Goal: Task Accomplishment & Management: Manage account settings

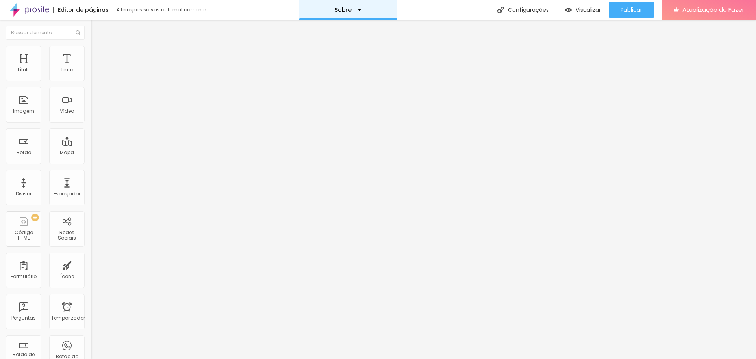
click at [343, 5] on div "Sobre" at bounding box center [348, 10] width 98 height 20
click at [318, 28] on link "Contato" at bounding box center [306, 24] width 26 height 8
click at [351, 15] on div "Contato" at bounding box center [350, 10] width 98 height 20
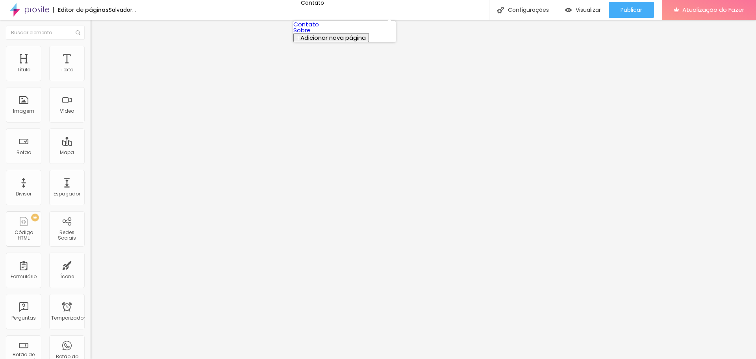
click at [311, 34] on link "Sobre" at bounding box center [301, 30] width 17 height 8
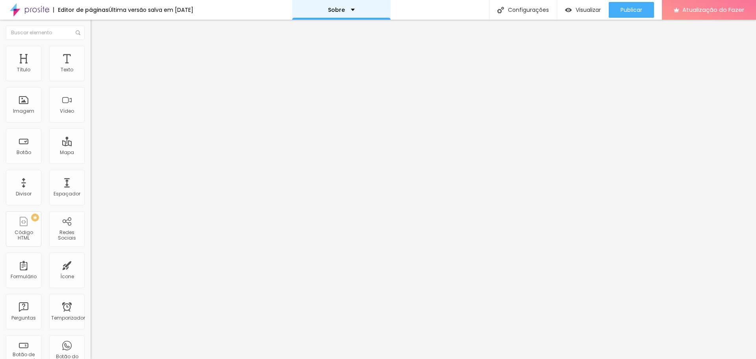
click at [352, 9] on div "Sobre" at bounding box center [341, 10] width 27 height 6
click at [319, 28] on link "Contato" at bounding box center [306, 24] width 26 height 8
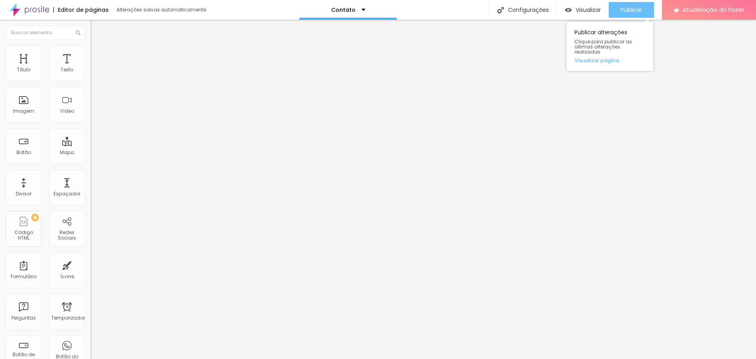
click at [624, 10] on font "Publicar" at bounding box center [632, 10] width 22 height 8
click at [91, 67] on span "Formulário" at bounding box center [104, 63] width 26 height 7
click at [96, 77] on div "Contato" at bounding box center [136, 73] width 80 height 7
click at [98, 53] on font "Estilo" at bounding box center [104, 51] width 12 height 7
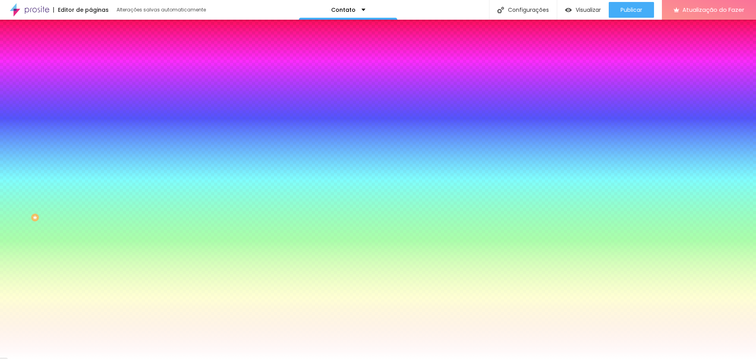
click at [98, 53] on font "Estilo" at bounding box center [104, 51] width 12 height 7
click at [98, 46] on font "Conteúdo" at bounding box center [110, 43] width 24 height 7
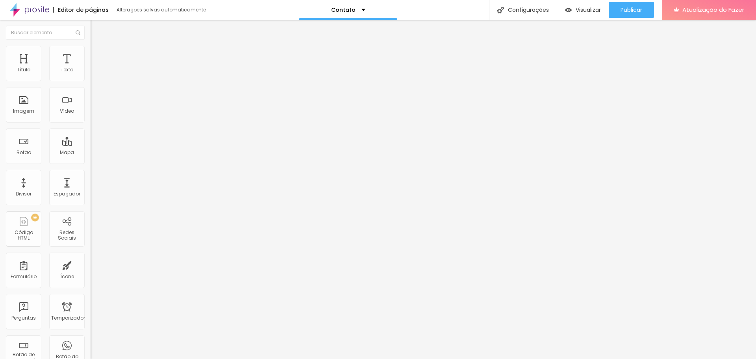
click at [96, 77] on div "Contato" at bounding box center [136, 73] width 80 height 7
click at [91, 80] on img at bounding box center [93, 82] width 5 height 5
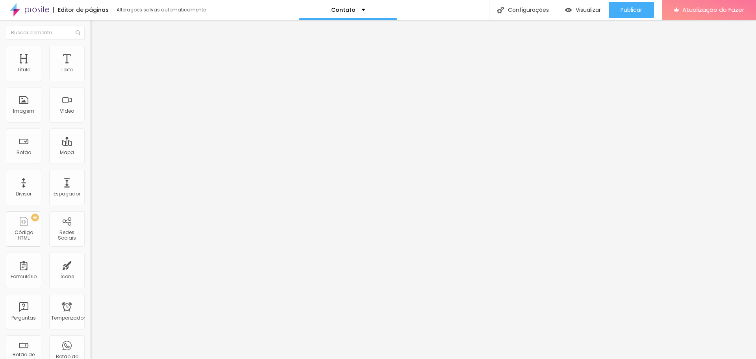
click at [96, 77] on div "Contato" at bounding box center [136, 73] width 80 height 7
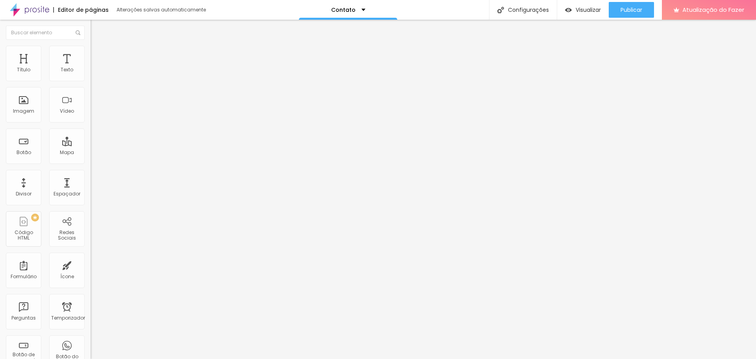
click at [91, 51] on li "Estilo" at bounding box center [136, 50] width 91 height 8
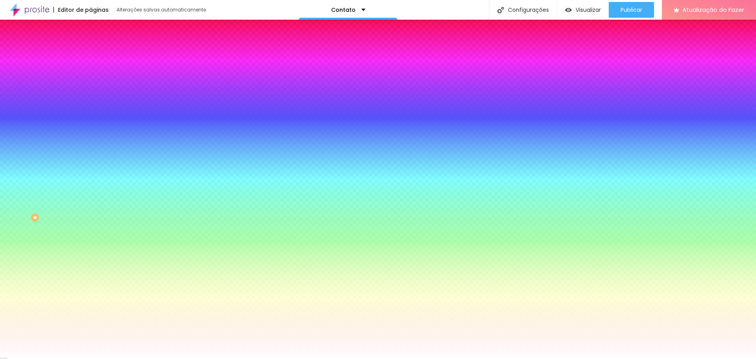
click at [94, 86] on icon "button" at bounding box center [96, 83] width 5 height 5
click at [57, 358] on div at bounding box center [378, 359] width 756 height 0
click at [94, 108] on icon "button" at bounding box center [96, 105] width 5 height 5
click at [76, 358] on div at bounding box center [378, 359] width 756 height 0
click at [94, 258] on icon "button" at bounding box center [96, 255] width 5 height 5
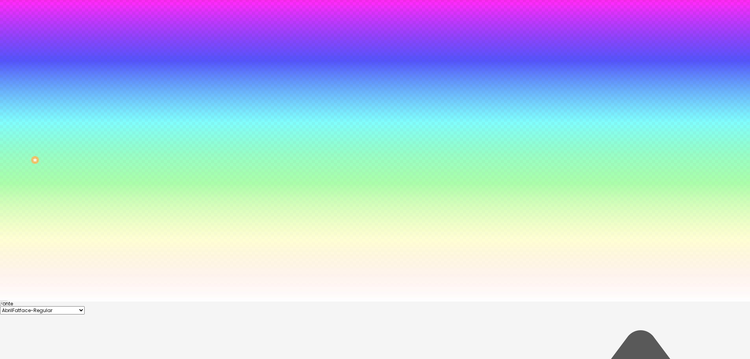
scroll to position [67, 0]
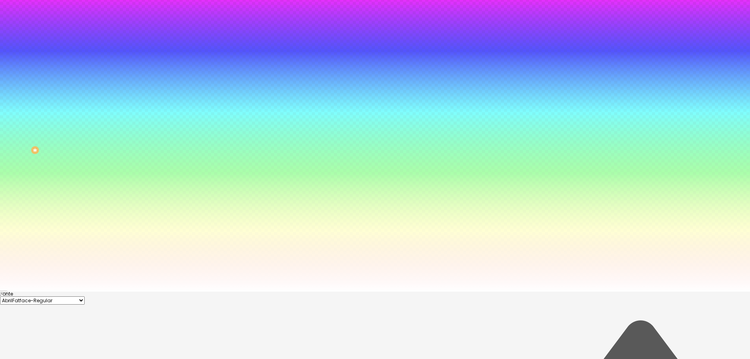
drag, startPoint x: 159, startPoint y: 300, endPoint x: 163, endPoint y: 298, distance: 5.1
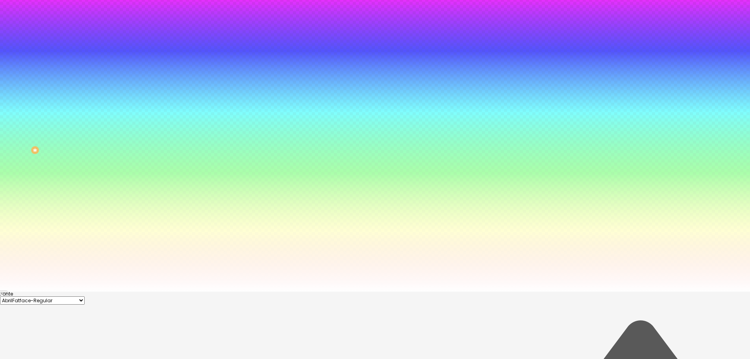
drag, startPoint x: 147, startPoint y: 323, endPoint x: 115, endPoint y: 309, distance: 34.8
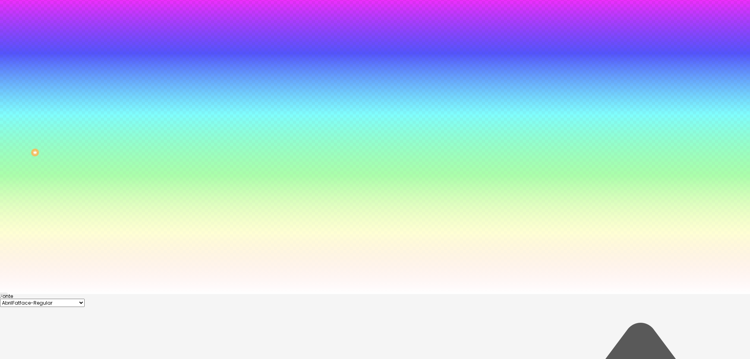
click at [115, 294] on div at bounding box center [375, 114] width 750 height 359
paste input "D1BB2"
type input "#D1BB2"
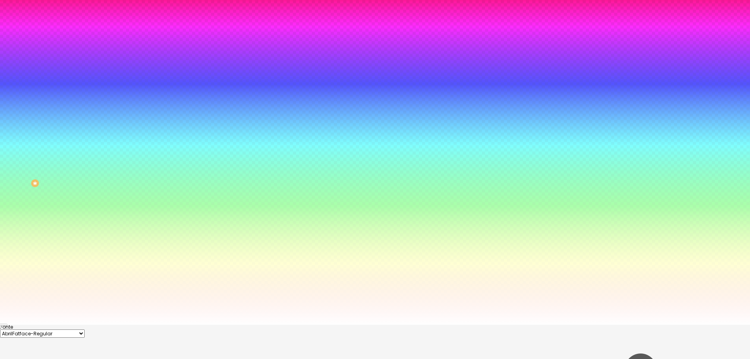
scroll to position [26, 0]
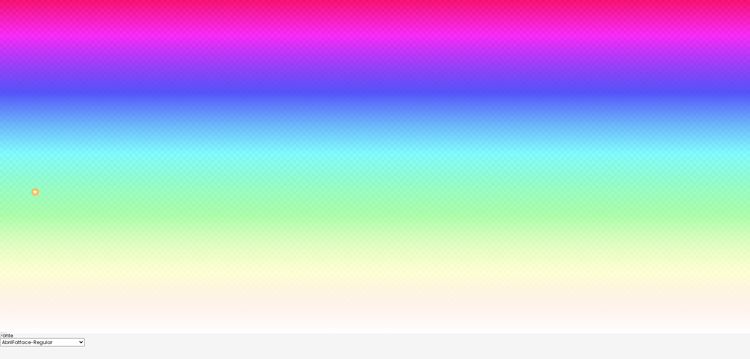
click at [253, 333] on div at bounding box center [375, 333] width 750 height 0
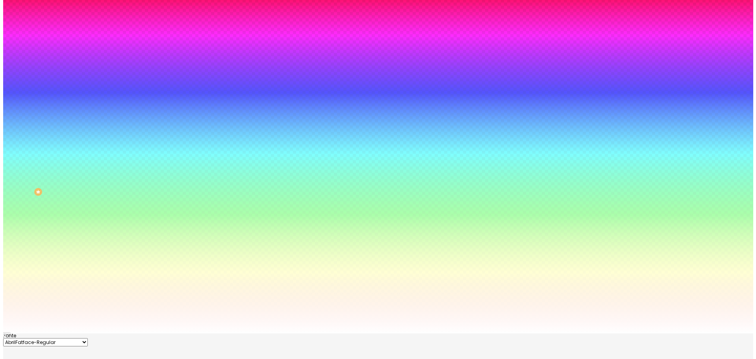
scroll to position [0, 0]
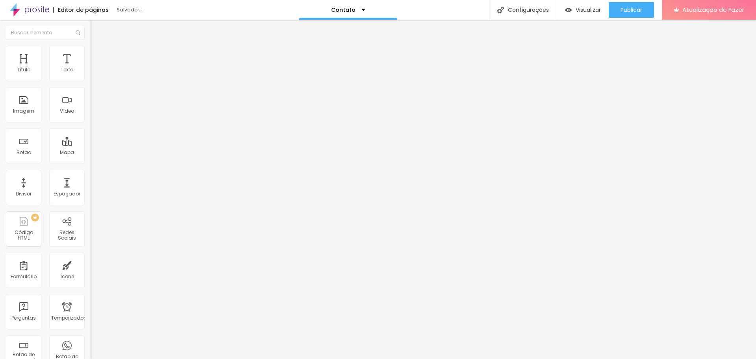
click at [98, 54] on font "Estilo" at bounding box center [104, 51] width 12 height 7
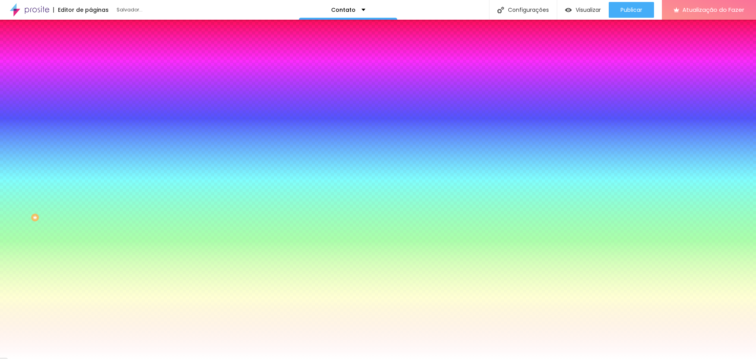
click at [94, 258] on icon "button" at bounding box center [96, 255] width 5 height 5
paste input "D1BB2"
type input "#D1BB20"
click at [141, 358] on div at bounding box center [375, 359] width 750 height 0
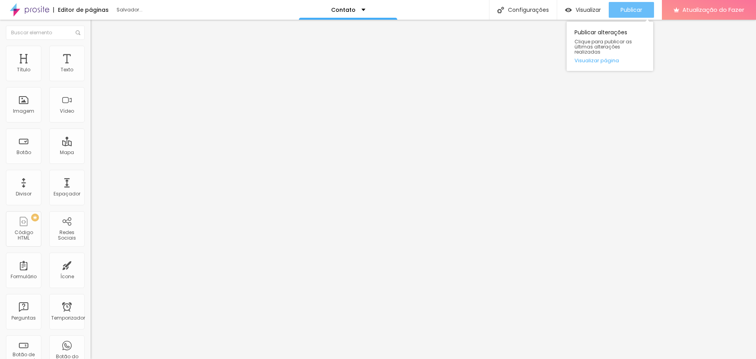
drag, startPoint x: 629, startPoint y: 7, endPoint x: 626, endPoint y: 13, distance: 6.2
click at [629, 8] on font "Publicar" at bounding box center [632, 10] width 22 height 8
click at [91, 54] on li "Avançado" at bounding box center [136, 58] width 91 height 8
drag, startPoint x: 44, startPoint y: 52, endPoint x: 43, endPoint y: 65, distance: 13.0
click at [91, 52] on li "Estilo" at bounding box center [136, 50] width 91 height 8
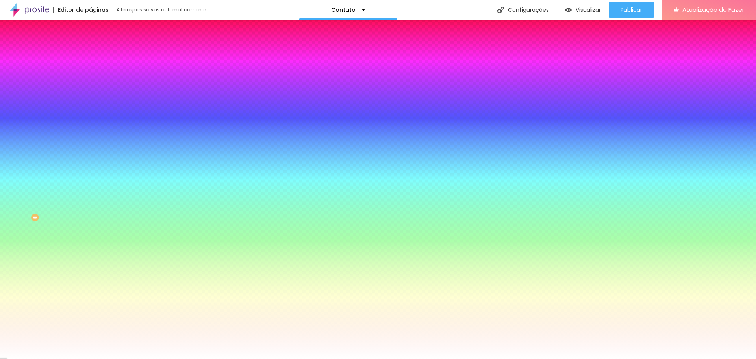
click at [91, 46] on li "Conteúdo" at bounding box center [136, 42] width 91 height 8
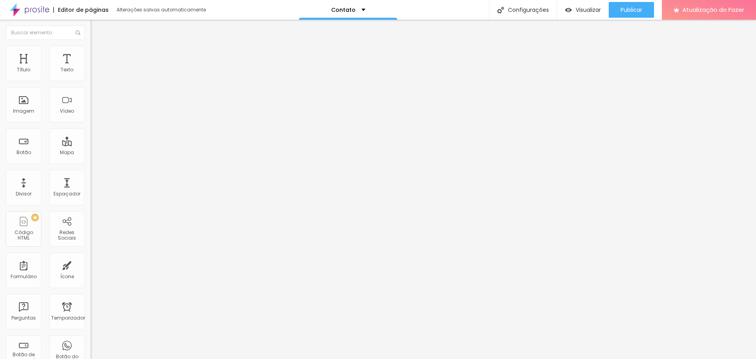
click at [91, 80] on img at bounding box center [93, 82] width 5 height 5
drag, startPoint x: 317, startPoint y: 106, endPoint x: 315, endPoint y: 117, distance: 11.1
drag, startPoint x: 300, startPoint y: 209, endPoint x: 256, endPoint y: 207, distance: 44.5
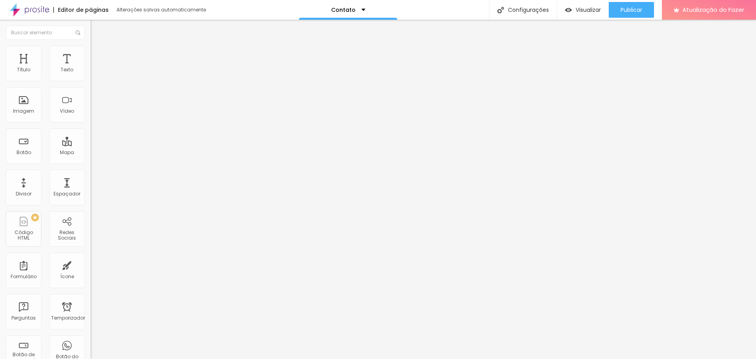
type input "[EMAIL_ADDRESS][DOMAIN_NAME]"
click at [623, 15] on div "Publicar" at bounding box center [632, 10] width 22 height 16
click at [23, 154] on font "Botão" at bounding box center [24, 152] width 15 height 7
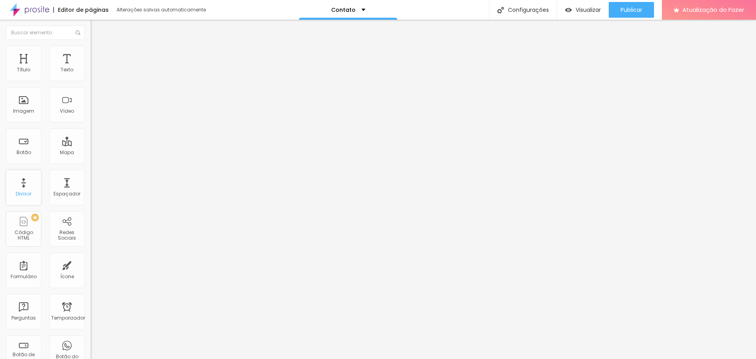
click at [13, 186] on div "Divisor" at bounding box center [23, 187] width 35 height 35
click at [28, 153] on font "Botão" at bounding box center [24, 152] width 15 height 7
click at [27, 149] on font "Botão" at bounding box center [24, 152] width 15 height 7
click at [91, 46] on ul "Conteúdo Estilo Avançado" at bounding box center [136, 50] width 91 height 24
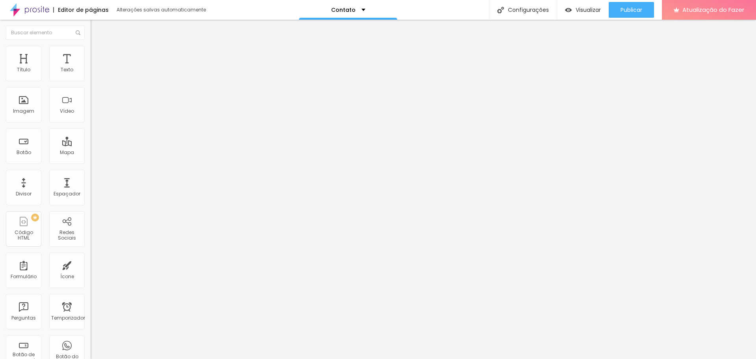
click at [91, 46] on img at bounding box center [94, 49] width 7 height 7
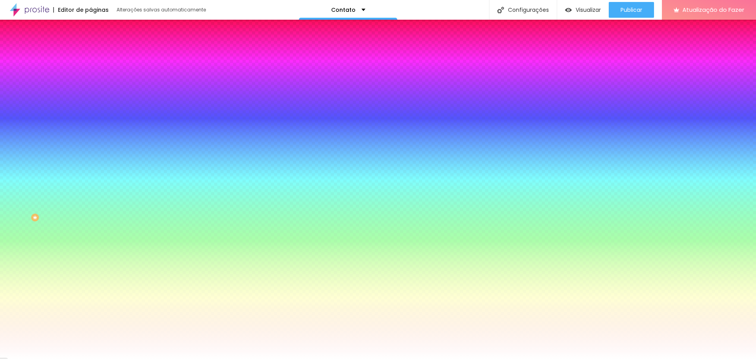
click at [91, 75] on div at bounding box center [136, 75] width 91 height 0
click at [91, 76] on input "#FFFFFF" at bounding box center [138, 79] width 95 height 8
click at [91, 76] on div "#FFFFFF" at bounding box center [136, 79] width 91 height 8
paste input "D1BB20"
type input "#D1BB20"
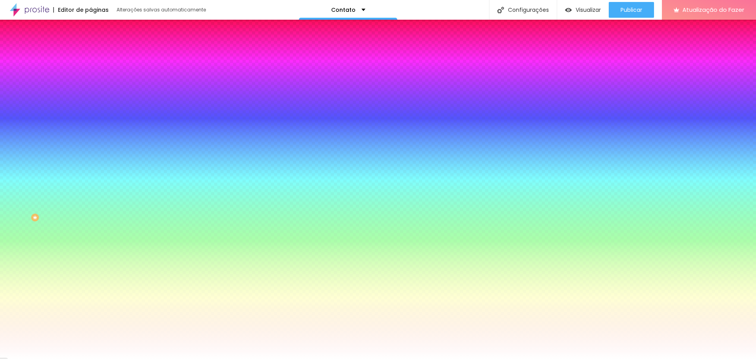
click at [91, 71] on div "Cor de fundo Voltar ao padrão #D1BB20" at bounding box center [136, 72] width 91 height 22
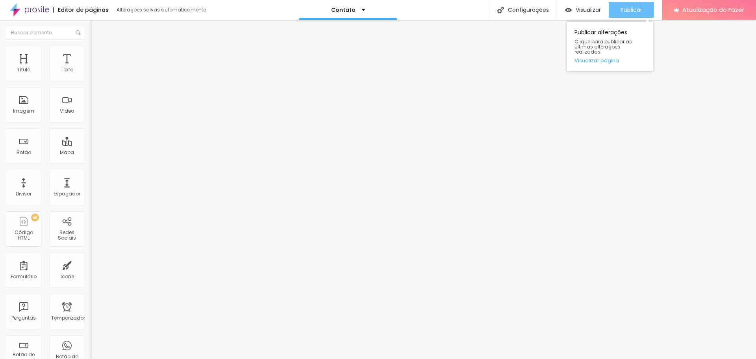
click at [622, 6] on font "Publicar" at bounding box center [632, 10] width 22 height 8
click at [572, 13] on div "Visualizar" at bounding box center [583, 10] width 36 height 16
click at [91, 43] on ul "Conteúdo Estilo Avançado" at bounding box center [136, 50] width 91 height 24
click at [91, 50] on img at bounding box center [94, 49] width 7 height 7
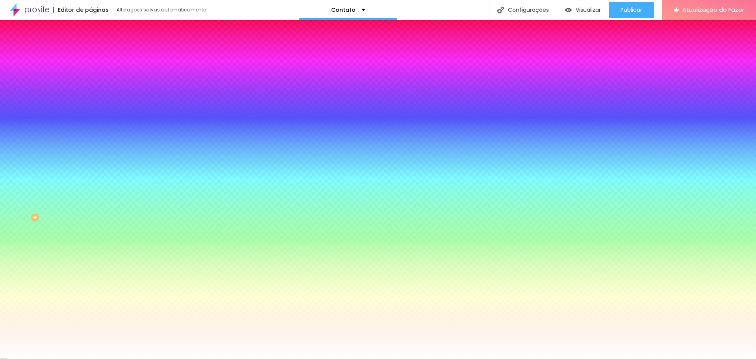
click at [91, 268] on div at bounding box center [136, 268] width 91 height 0
click at [91, 268] on input "#FFFFFF" at bounding box center [138, 272] width 95 height 8
drag, startPoint x: 83, startPoint y: 169, endPoint x: 60, endPoint y: 165, distance: 23.1
click at [91, 268] on input "#FFFFFF" at bounding box center [138, 272] width 95 height 8
paste input "D1BB20"
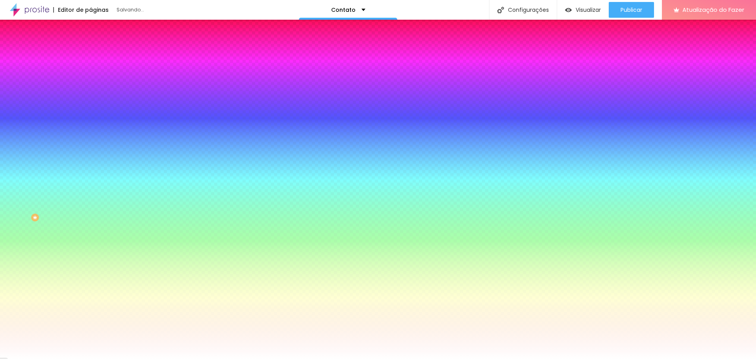
click at [91, 268] on div at bounding box center [136, 268] width 91 height 0
type input "#FFDF00"
drag, startPoint x: 55, startPoint y: 189, endPoint x: 76, endPoint y: 175, distance: 24.8
click at [91, 254] on div "Cor de fundo Voltar ao padrão #FFDF00" at bounding box center [136, 265] width 91 height 22
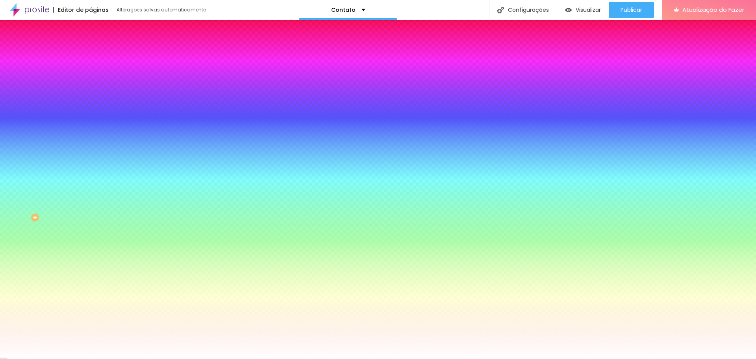
click at [91, 290] on div at bounding box center [136, 290] width 91 height 0
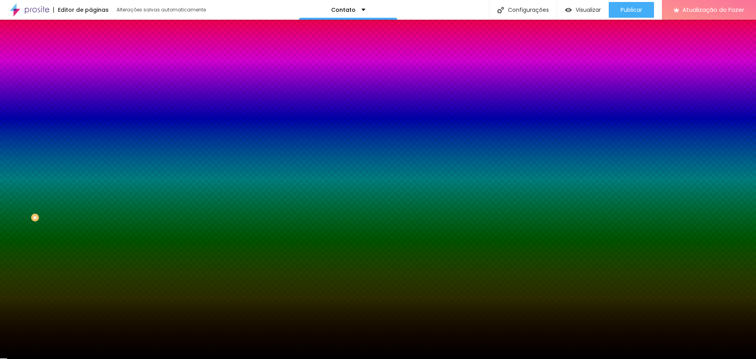
type input "#000000"
drag, startPoint x: 16, startPoint y: 237, endPoint x: 7, endPoint y: 264, distance: 27.9
click at [91, 264] on div "Editar nulo Conteúdo Estilo Avançado Cor de fundo Voltar ao padrão #D1BB20 Tipo…" at bounding box center [136, 189] width 91 height 339
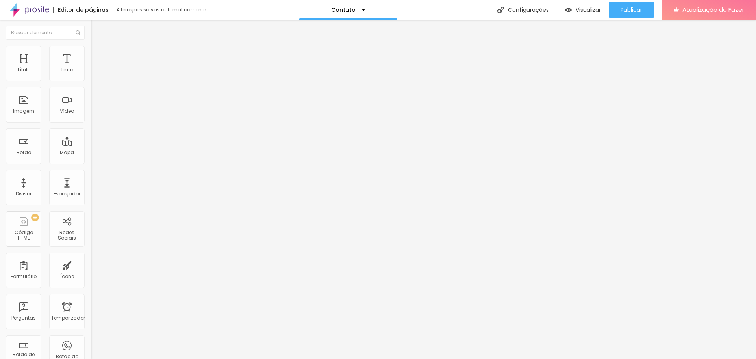
click at [91, 51] on ul "Conteúdo Estilo Avançado" at bounding box center [136, 50] width 91 height 24
click at [98, 54] on font "Estilo" at bounding box center [104, 51] width 12 height 7
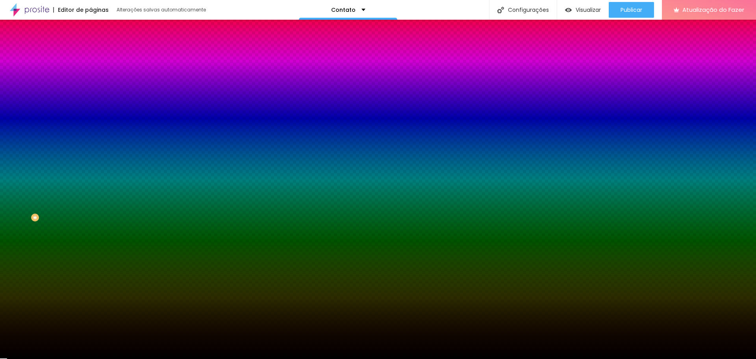
click at [91, 54] on img at bounding box center [94, 57] width 7 height 7
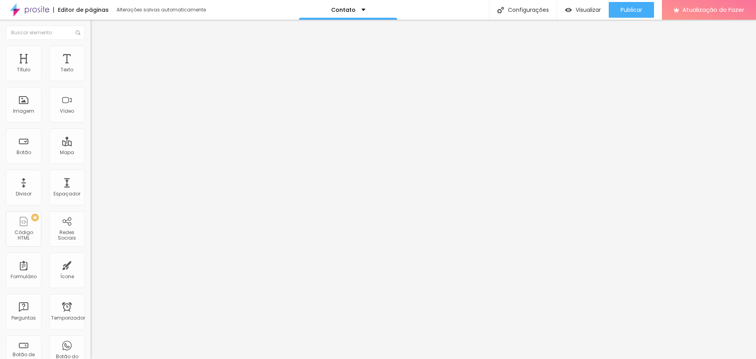
click at [91, 46] on li "Conteúdo" at bounding box center [136, 42] width 91 height 8
click at [91, 74] on input "Click me" at bounding box center [138, 70] width 95 height 8
click at [91, 46] on li "Estilo" at bounding box center [136, 50] width 91 height 8
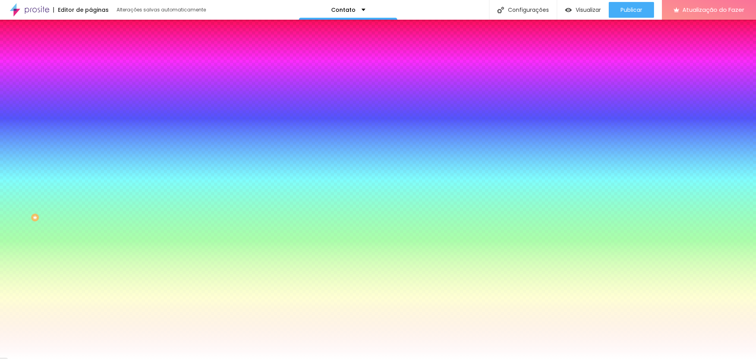
click at [91, 45] on img at bounding box center [94, 41] width 7 height 7
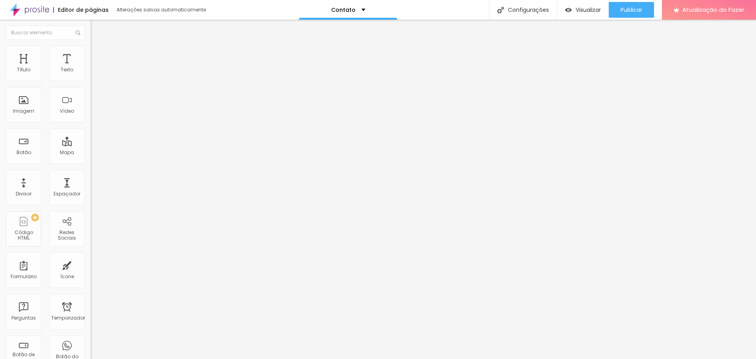
click at [91, 54] on li "Avançado" at bounding box center [136, 58] width 91 height 8
click at [91, 45] on img at bounding box center [94, 41] width 7 height 7
click at [96, 77] on div "Contato" at bounding box center [136, 73] width 80 height 7
click at [61, 358] on div "Contato" at bounding box center [39, 364] width 75 height 5
click at [91, 80] on img at bounding box center [93, 82] width 5 height 5
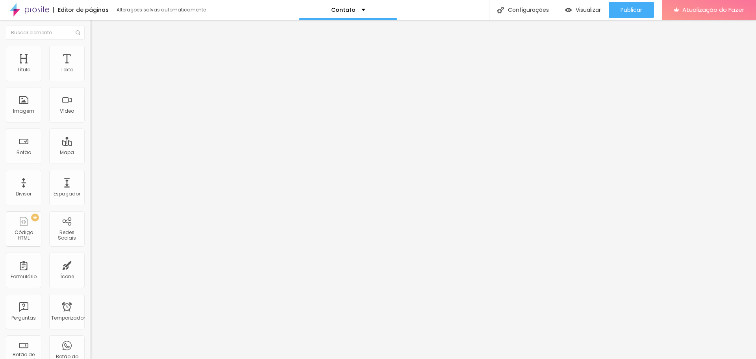
click at [631, 14] on div "Publicar" at bounding box center [632, 10] width 22 height 16
drag, startPoint x: 13, startPoint y: 31, endPoint x: 9, endPoint y: 38, distance: 7.8
click at [97, 32] on div "Editar nulo" at bounding box center [117, 29] width 41 height 6
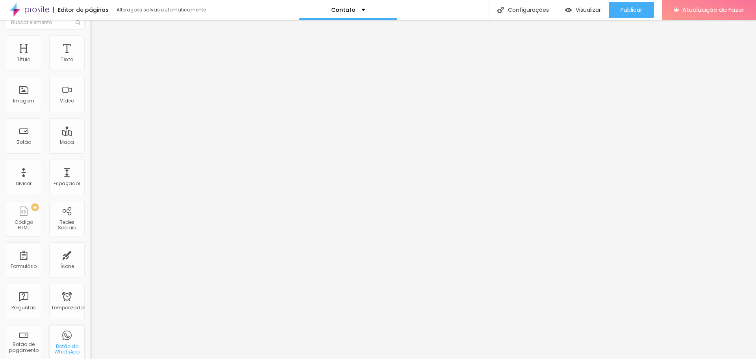
scroll to position [0, 0]
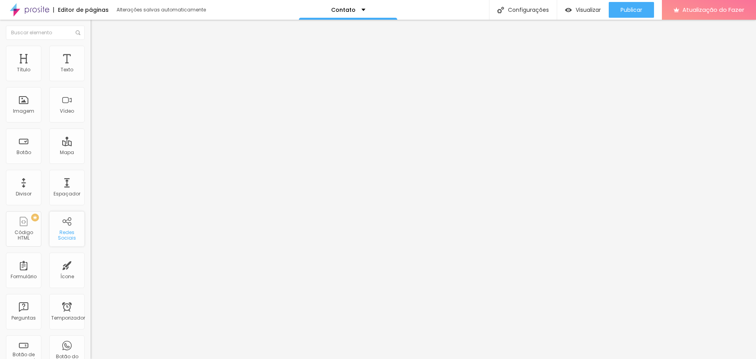
click at [58, 232] on font "Redes Sociais" at bounding box center [67, 235] width 18 height 12
click at [91, 80] on img at bounding box center [94, 83] width 6 height 6
click at [91, 301] on div "Twitter" at bounding box center [136, 355] width 91 height 109
click at [91, 158] on font "Instagram" at bounding box center [104, 161] width 26 height 7
click at [91, 159] on div "Instagram" at bounding box center [136, 161] width 91 height 5
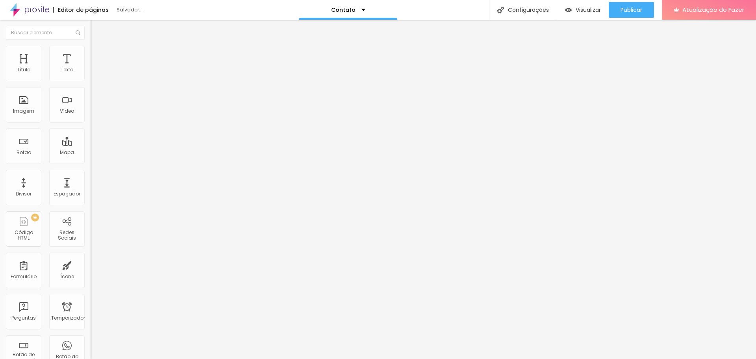
click at [91, 71] on div "Instagram" at bounding box center [136, 115] width 91 height 109
click at [91, 268] on input "https://" at bounding box center [138, 272] width 95 height 8
paste input "[DOMAIN_NAME][URL]"
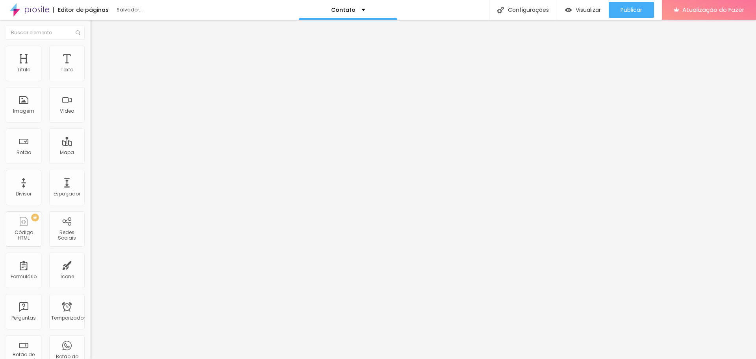
type input "[URL][DOMAIN_NAME]"
click at [98, 54] on font "Estilo" at bounding box center [104, 51] width 12 height 7
click at [91, 46] on li "Conteúdo" at bounding box center [136, 42] width 91 height 8
click at [91, 54] on li "Avançado" at bounding box center [136, 58] width 91 height 8
click at [91, 43] on li "Conteúdo" at bounding box center [136, 42] width 91 height 8
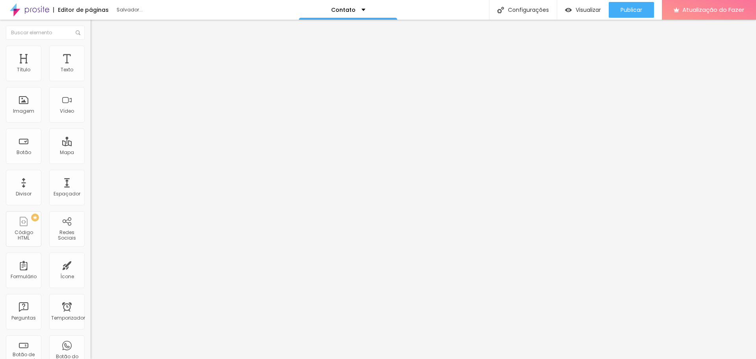
click at [91, 73] on div "Instagram" at bounding box center [136, 115] width 91 height 109
click at [94, 295] on font "+ Adicionar Ícone" at bounding box center [115, 298] width 43 height 7
click at [91, 159] on div "Instagram" at bounding box center [136, 161] width 91 height 5
click at [91, 169] on div "Instagram" at bounding box center [136, 216] width 91 height 95
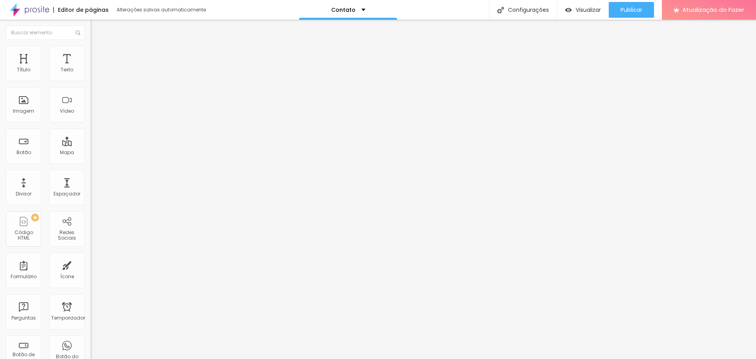
click at [91, 307] on img at bounding box center [94, 310] width 6 height 6
click at [91, 313] on img at bounding box center [94, 316] width 6 height 6
click at [91, 299] on img at bounding box center [94, 302] width 6 height 6
click at [633, 9] on font "Publicar" at bounding box center [632, 10] width 22 height 8
